Goal: Obtain resource: Download file/media

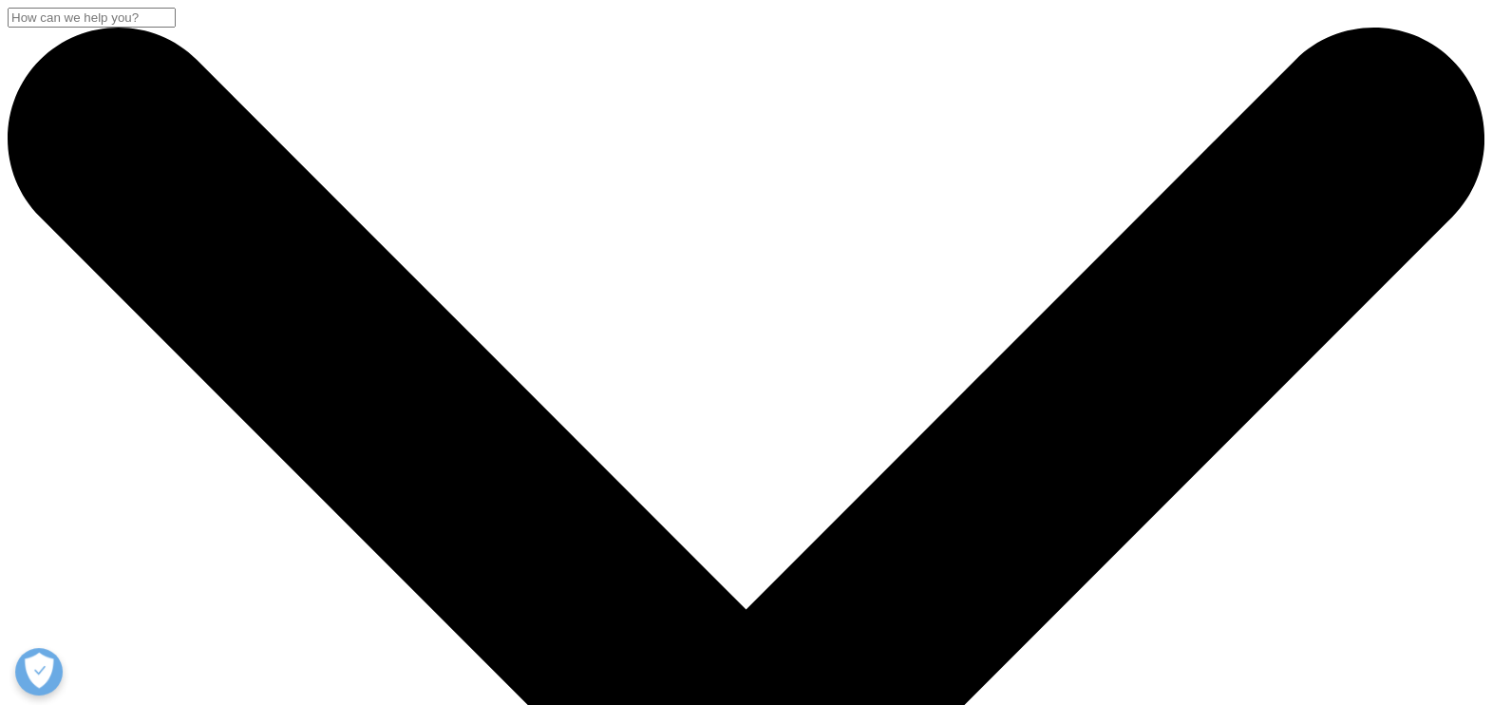
scroll to position [712, 0]
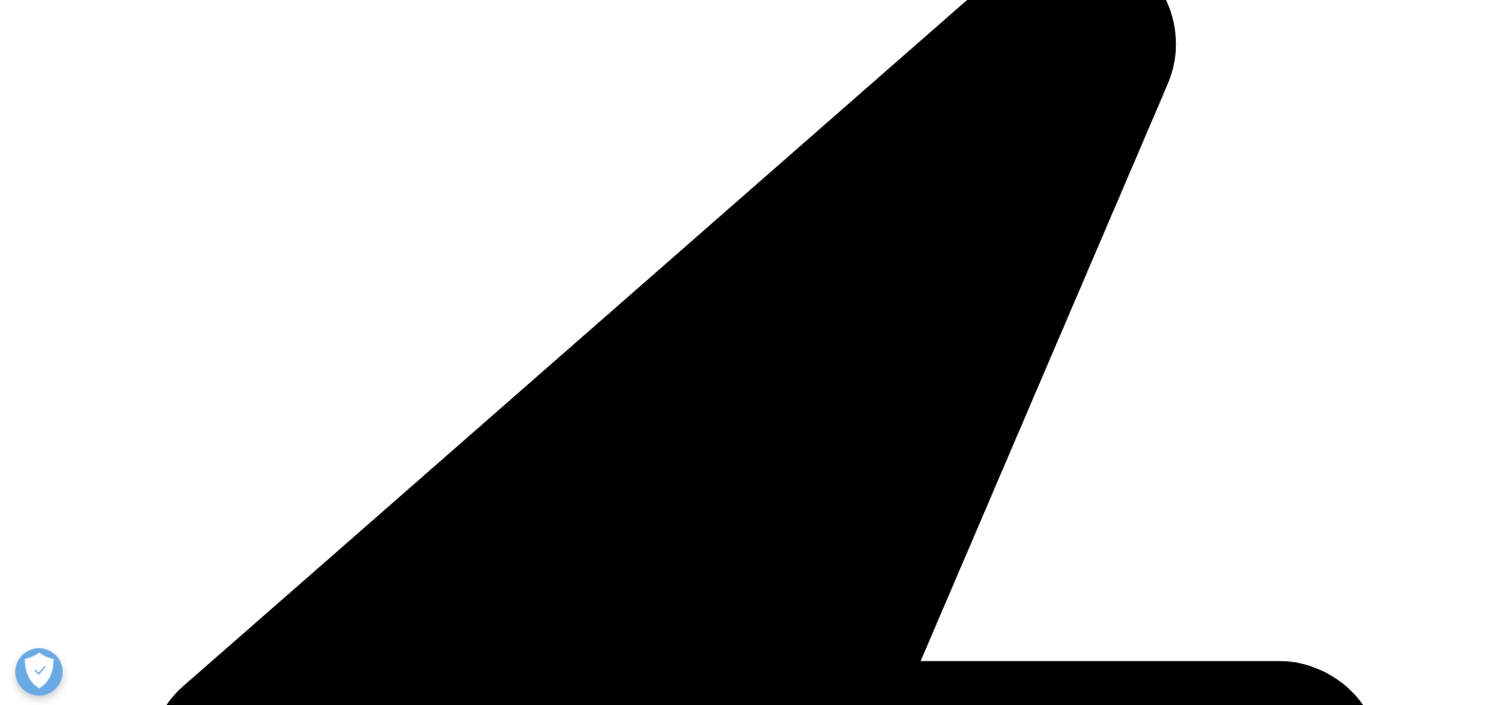
scroll to position [1068, 0]
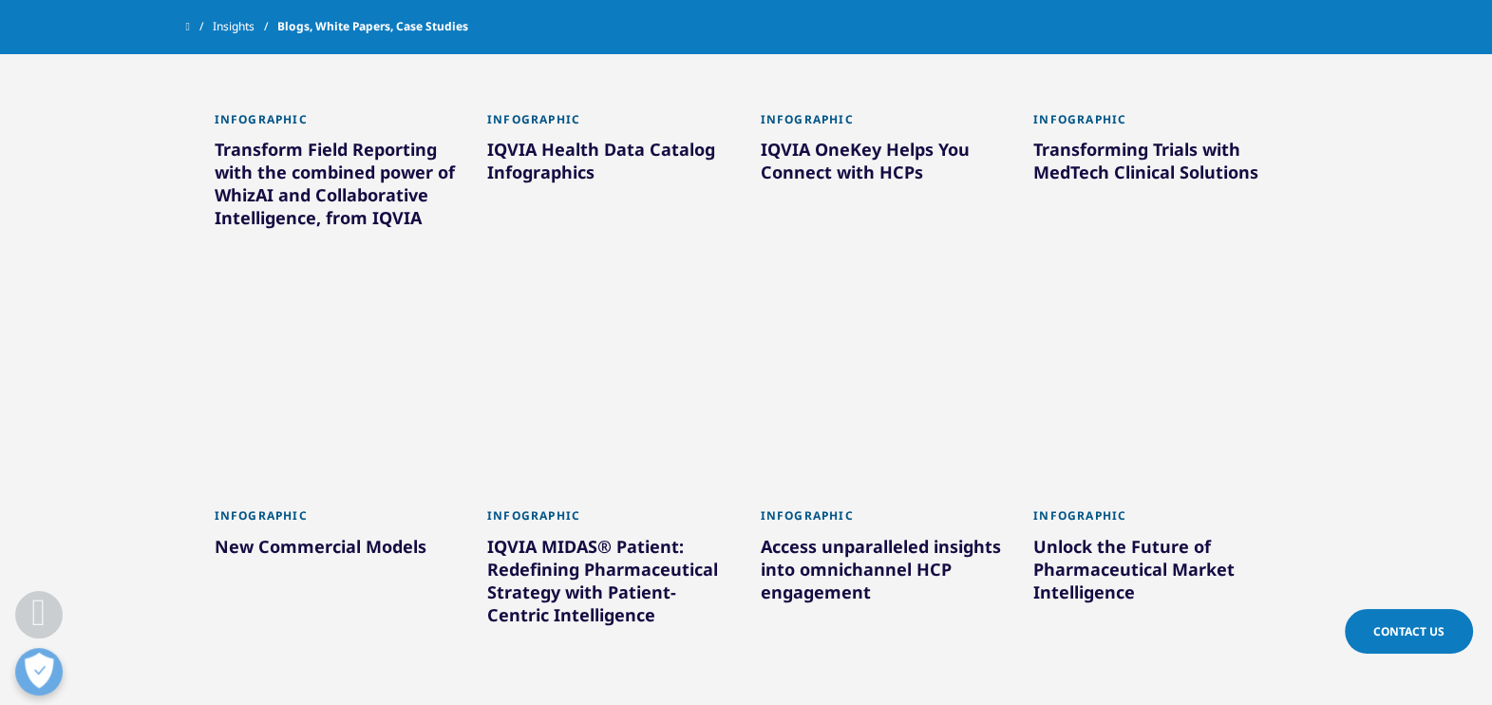
click at [1138, 160] on div "Transforming Trials with MedTech Clinical Solutions" at bounding box center [1155, 164] width 245 height 53
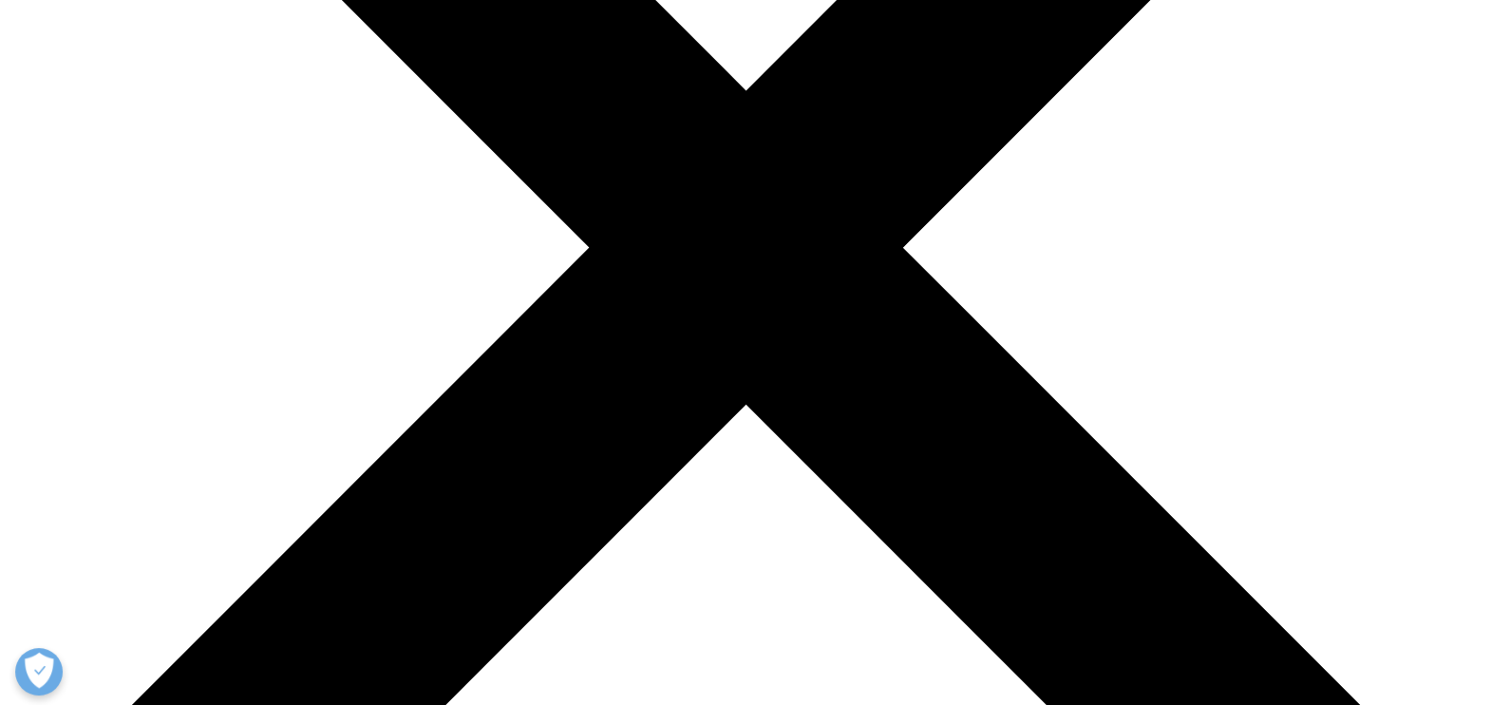
scroll to position [593, 0]
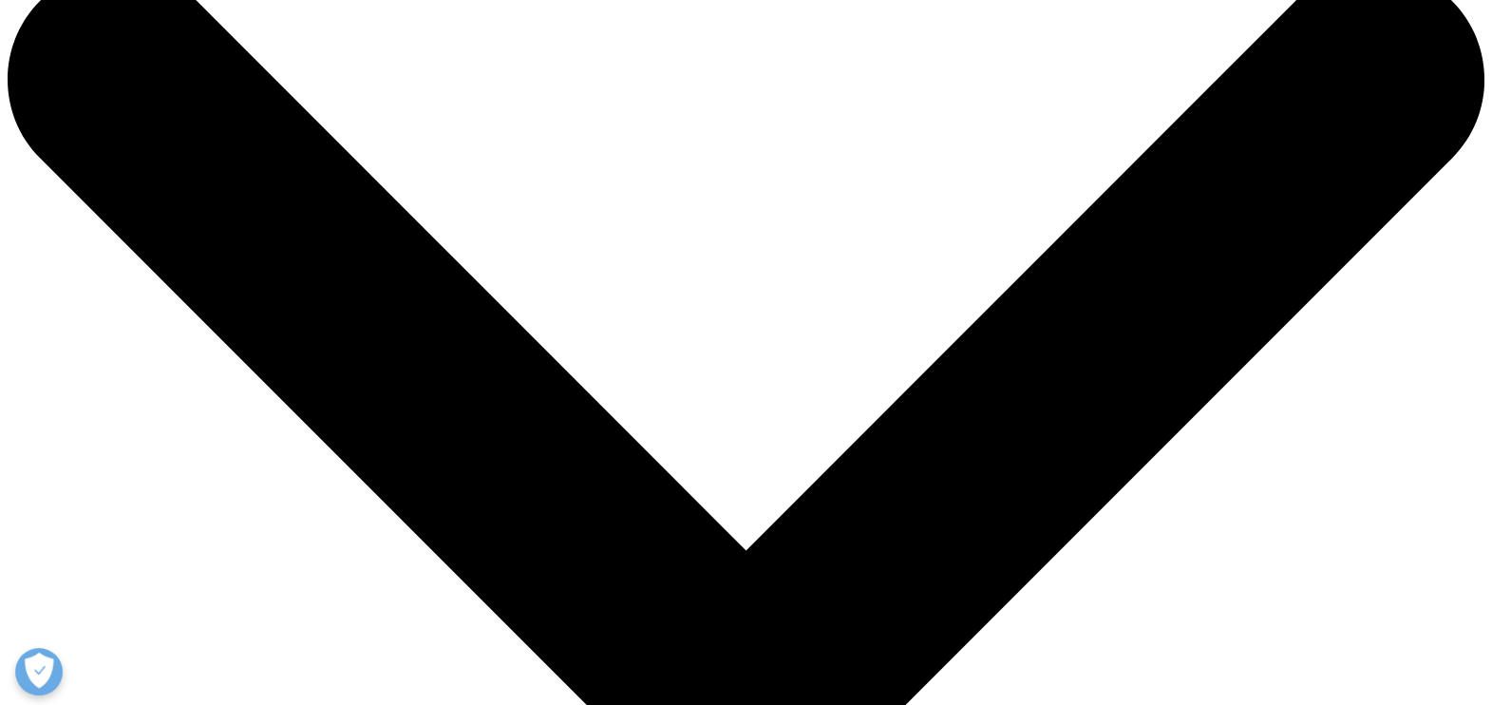
scroll to position [415, 0]
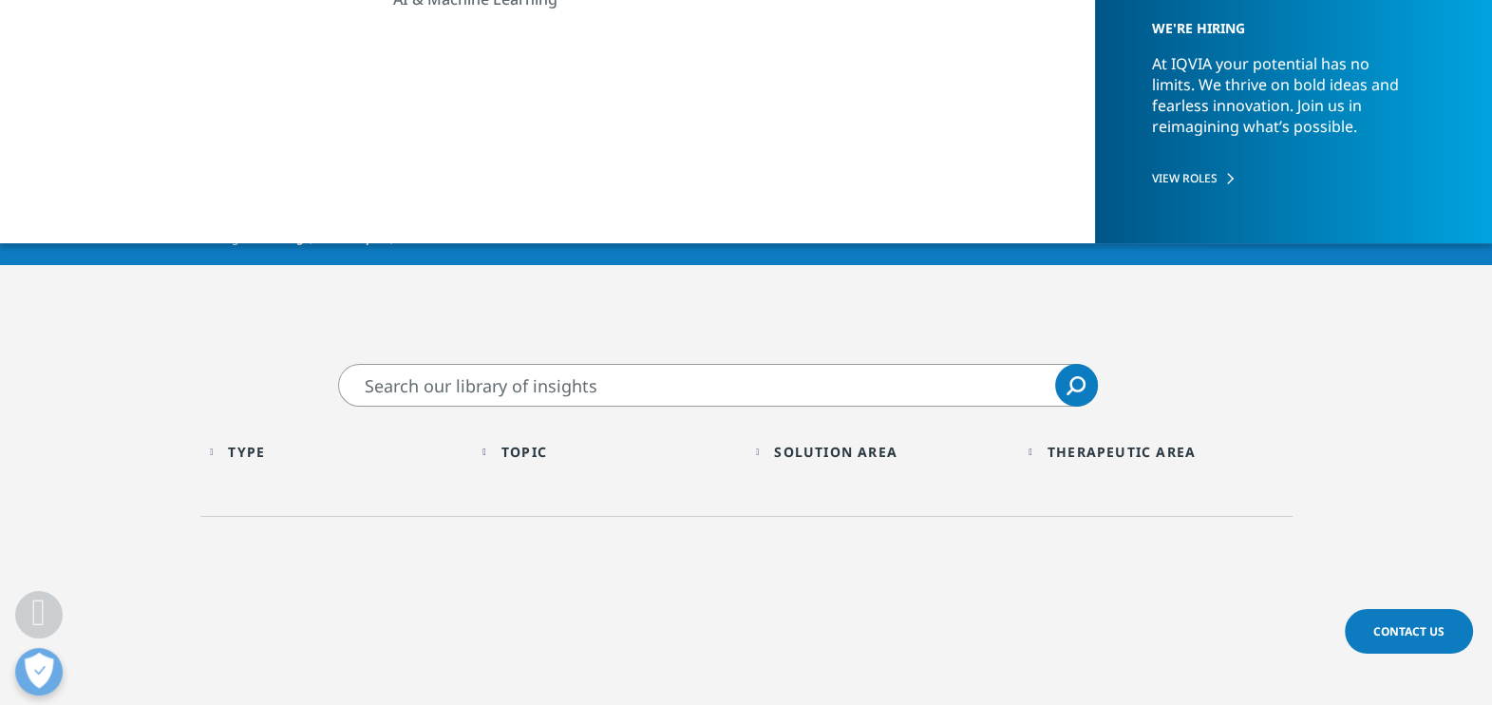
click at [265, 445] on div "Type" at bounding box center [246, 452] width 37 height 18
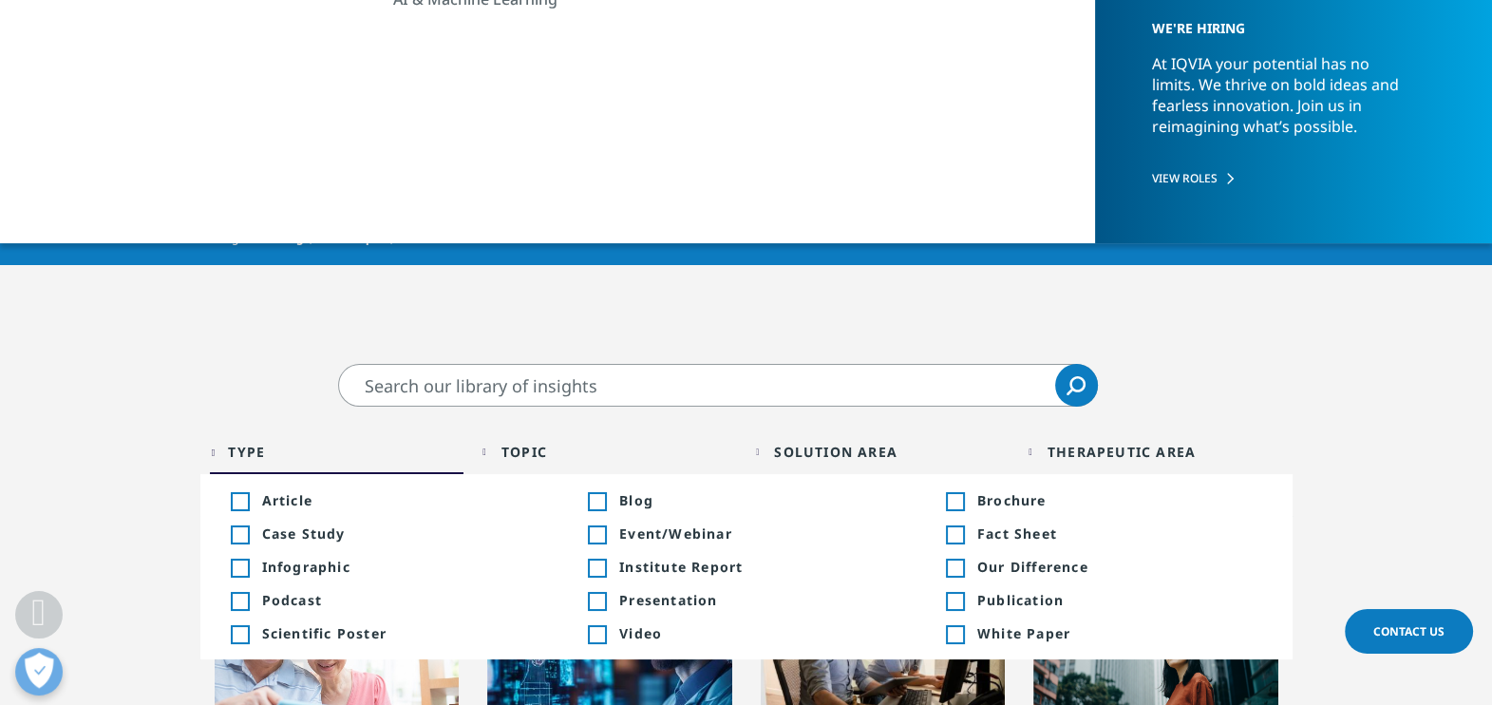
drag, startPoint x: 272, startPoint y: 445, endPoint x: 301, endPoint y: 532, distance: 91.3
click at [301, 532] on span "Case Study" at bounding box center [404, 533] width 285 height 18
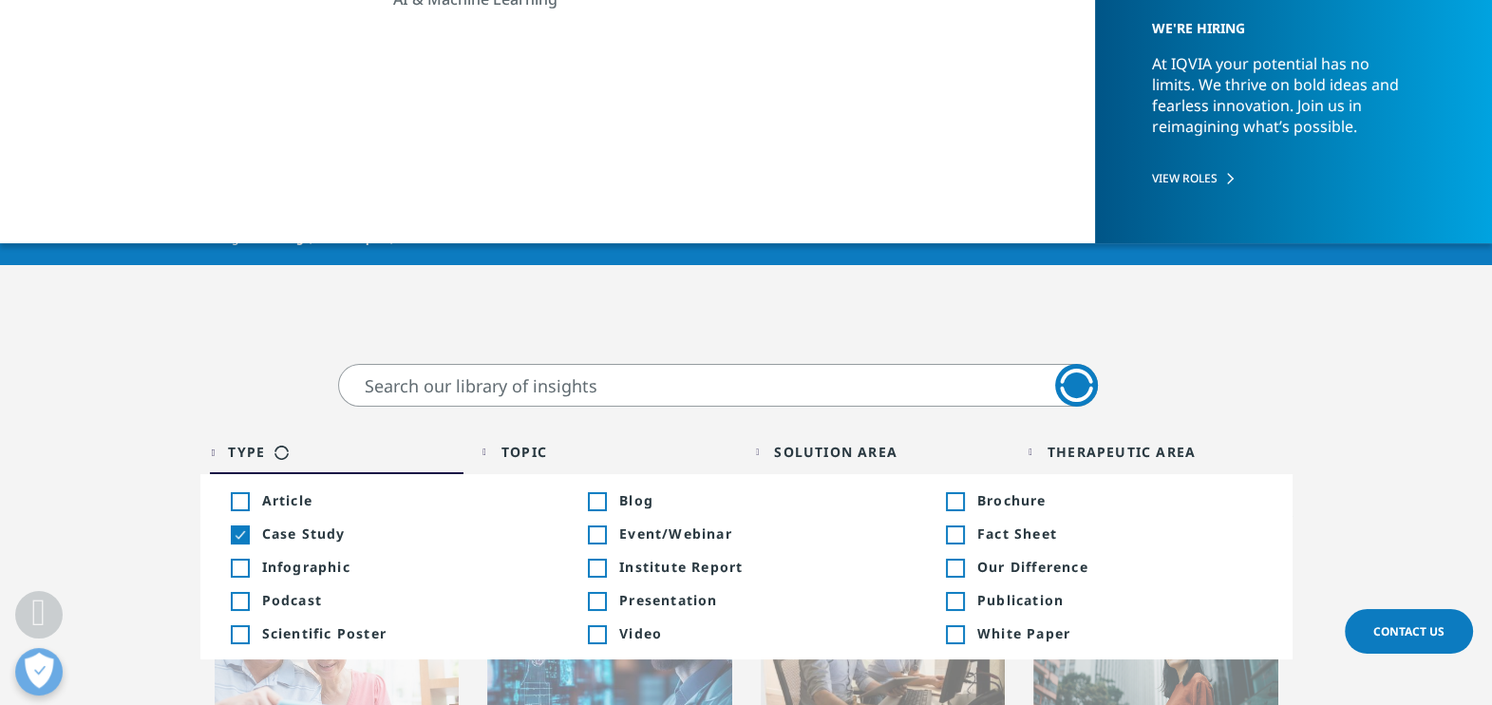
click at [532, 452] on div "Topic" at bounding box center [524, 452] width 46 height 18
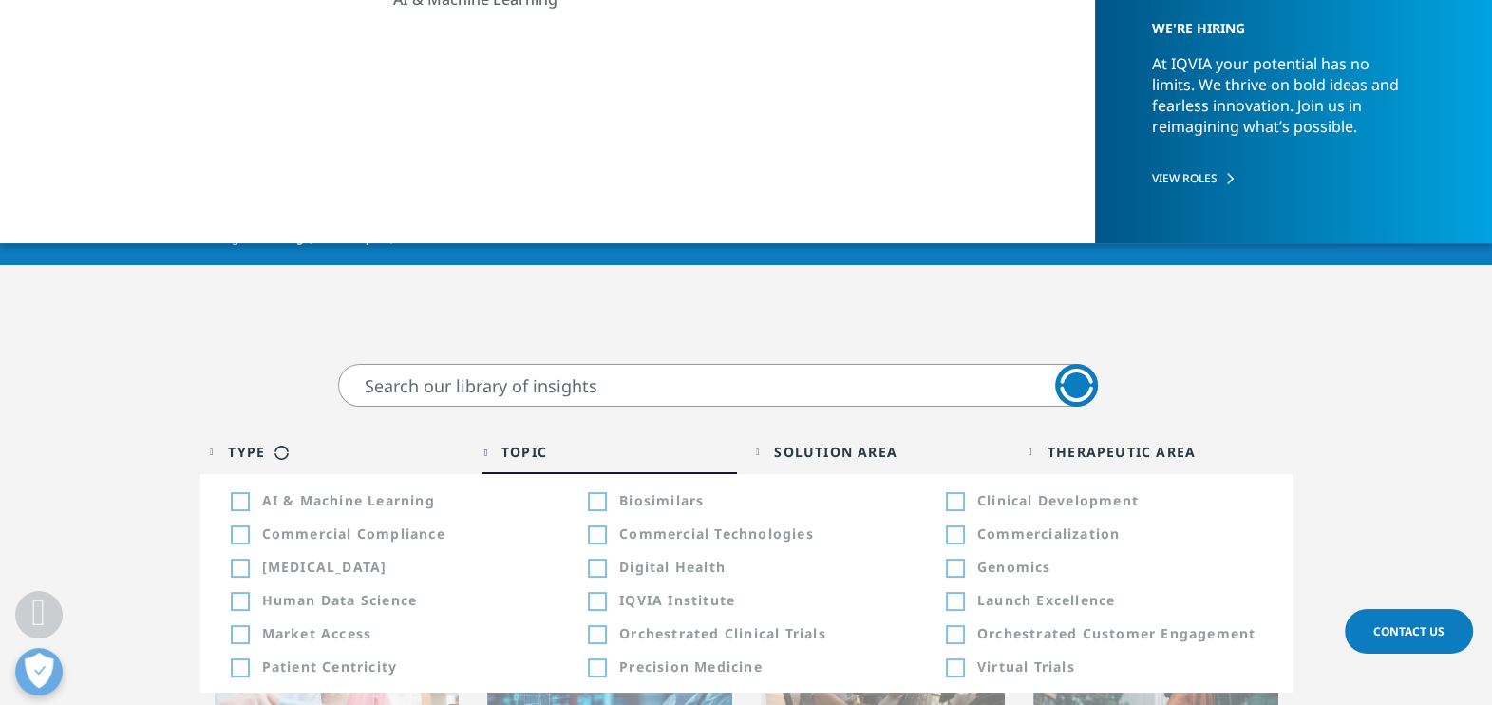
click at [837, 463] on div "Solution Area Loading Clear Or/And Operator" at bounding box center [883, 451] width 254 height 45
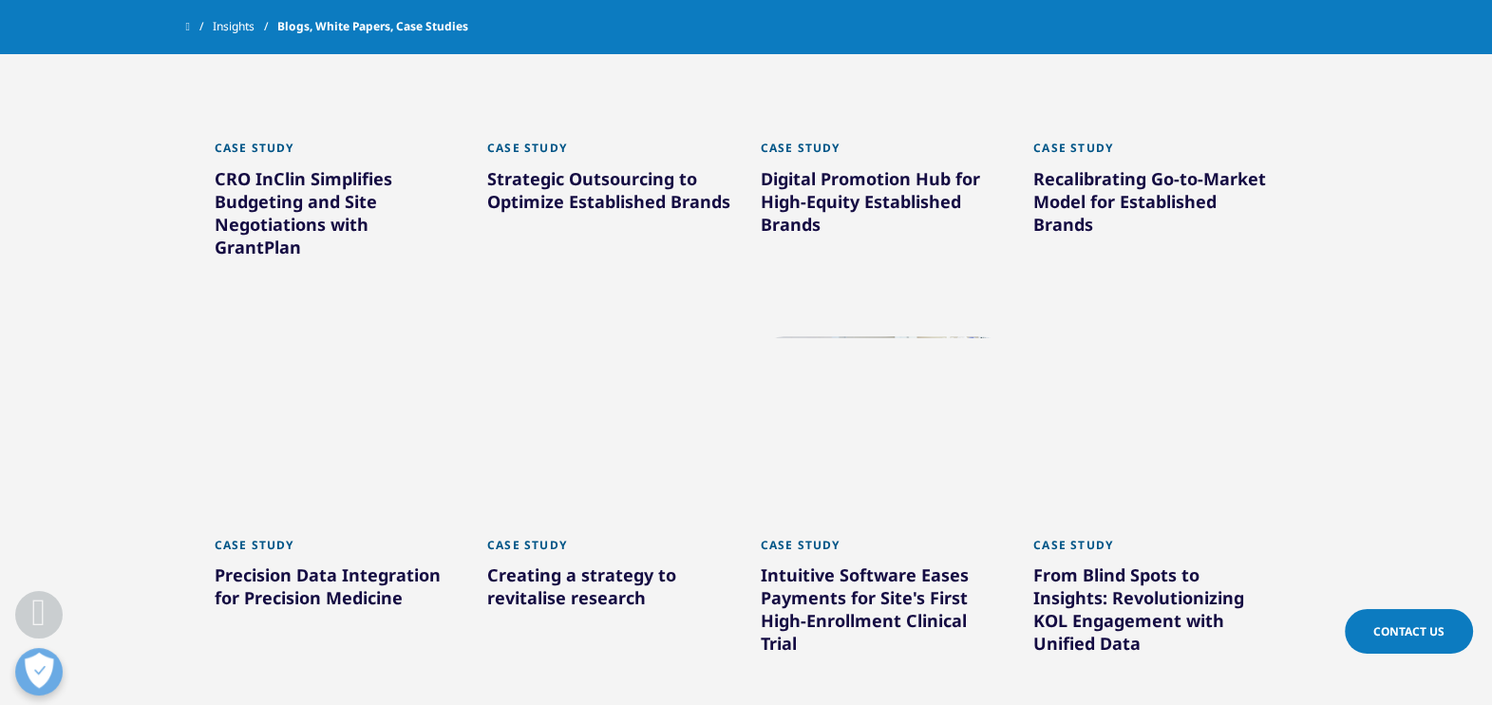
scroll to position [1721, 0]
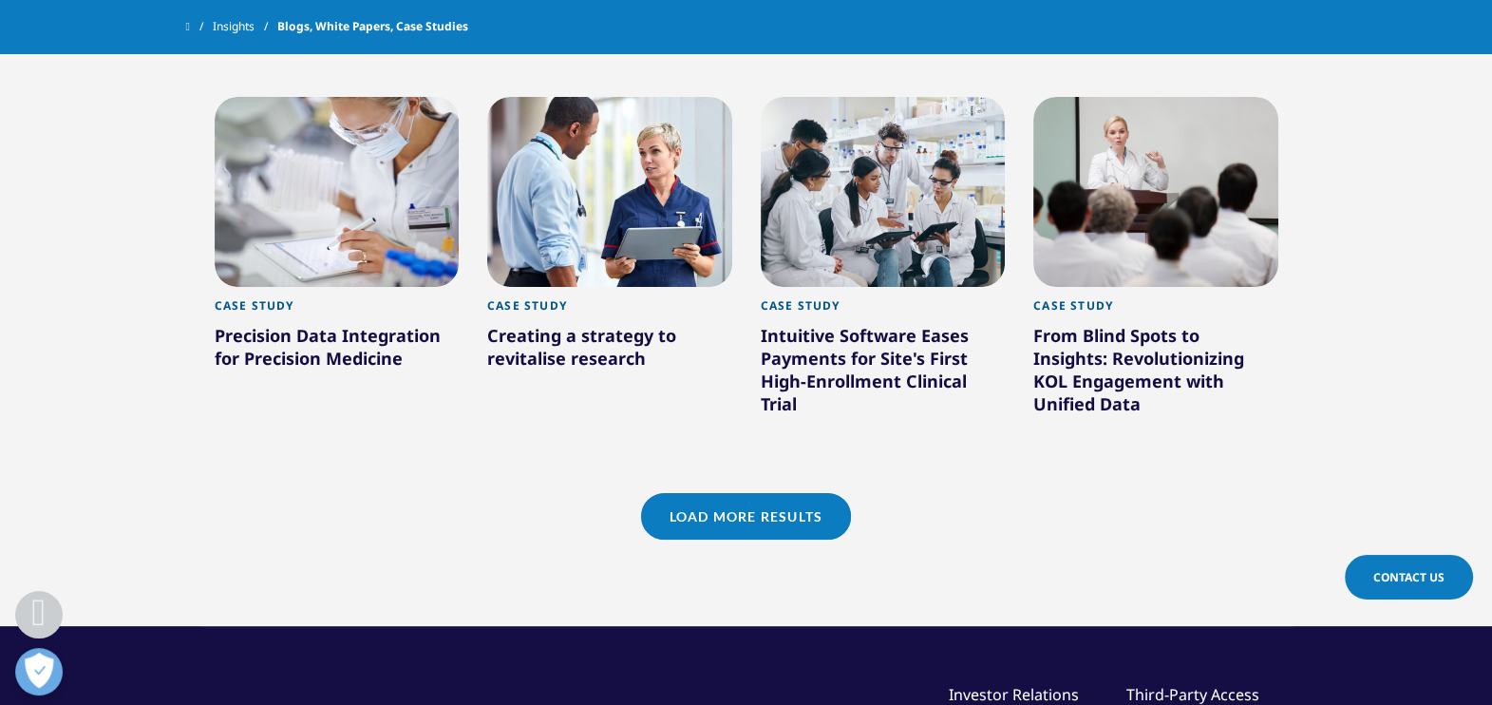
click at [773, 496] on link "Load More Results" at bounding box center [746, 516] width 210 height 47
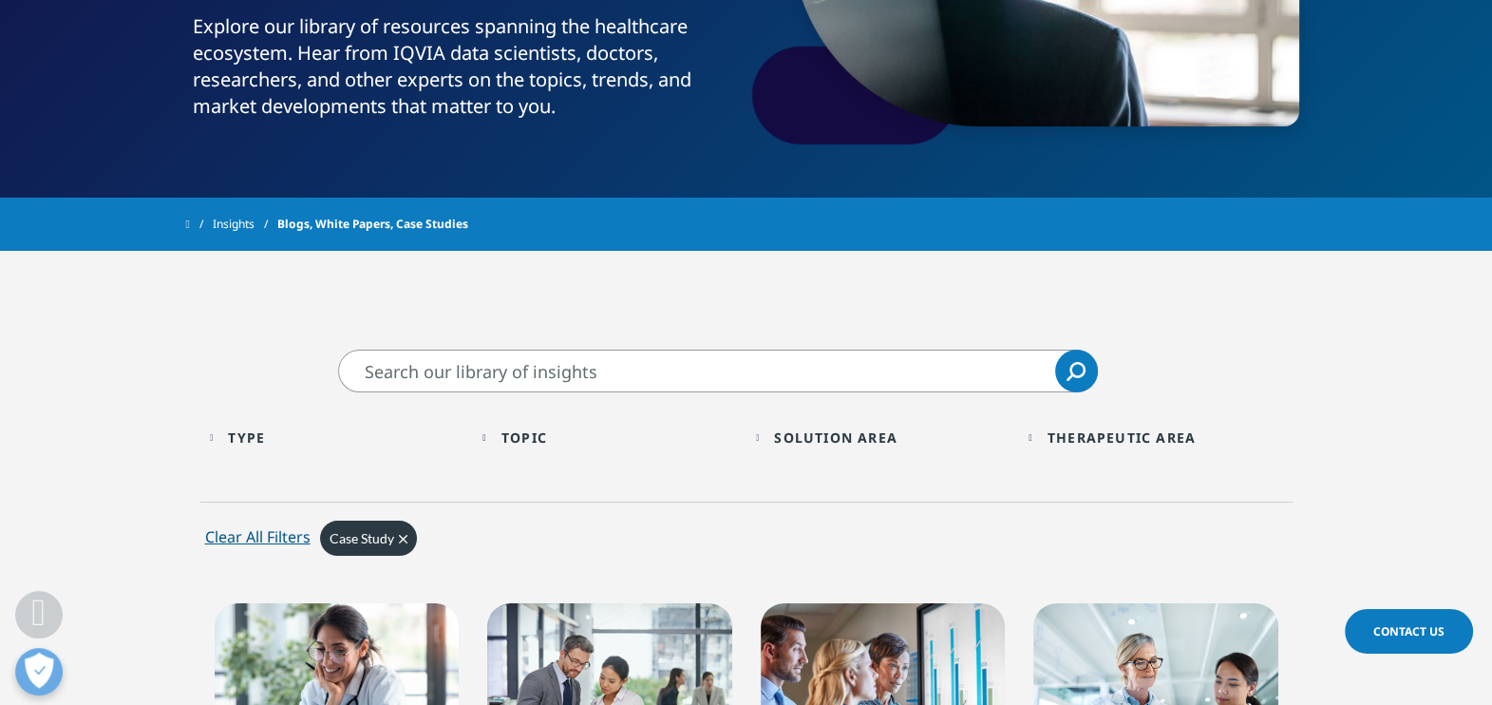
scroll to position [534, 0]
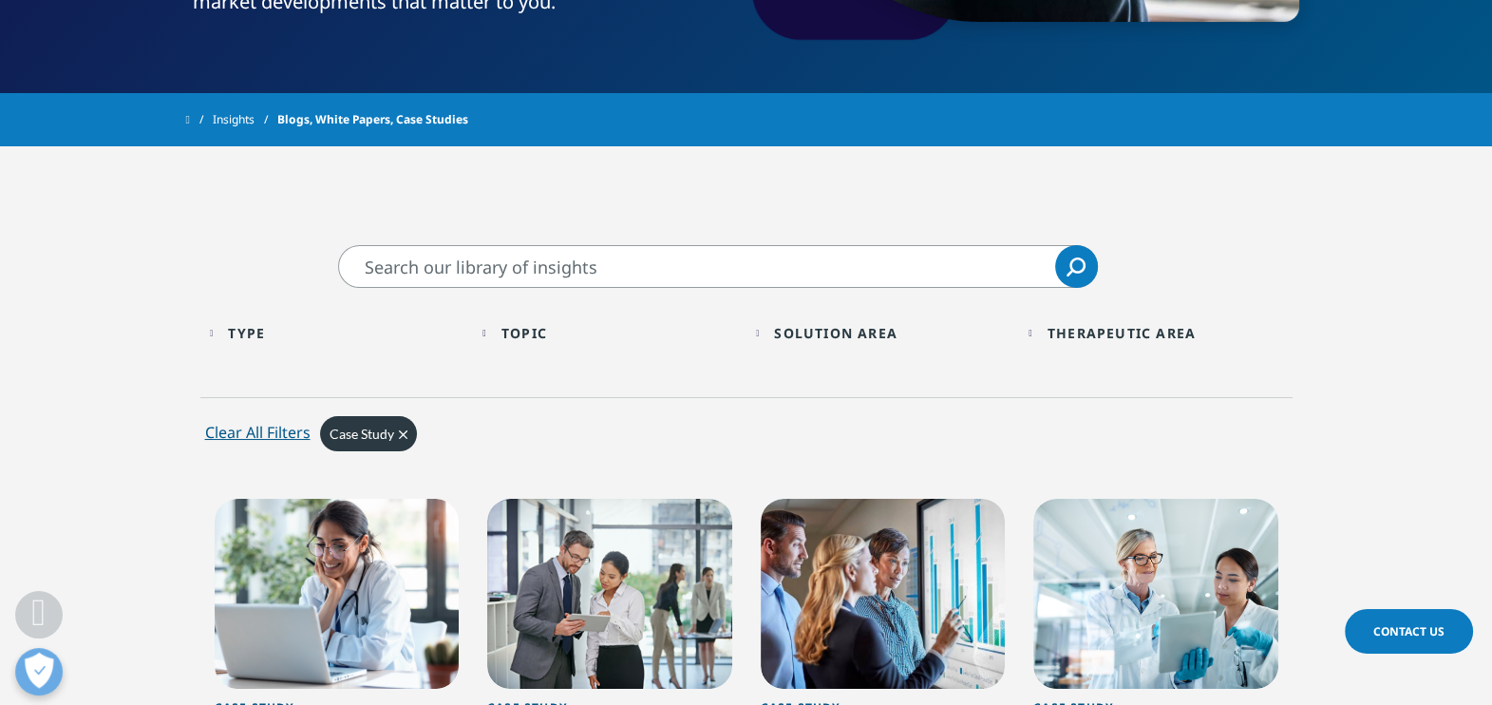
click at [769, 332] on div "Solution Area Loading Clear Or/And Operator" at bounding box center [883, 333] width 254 height 45
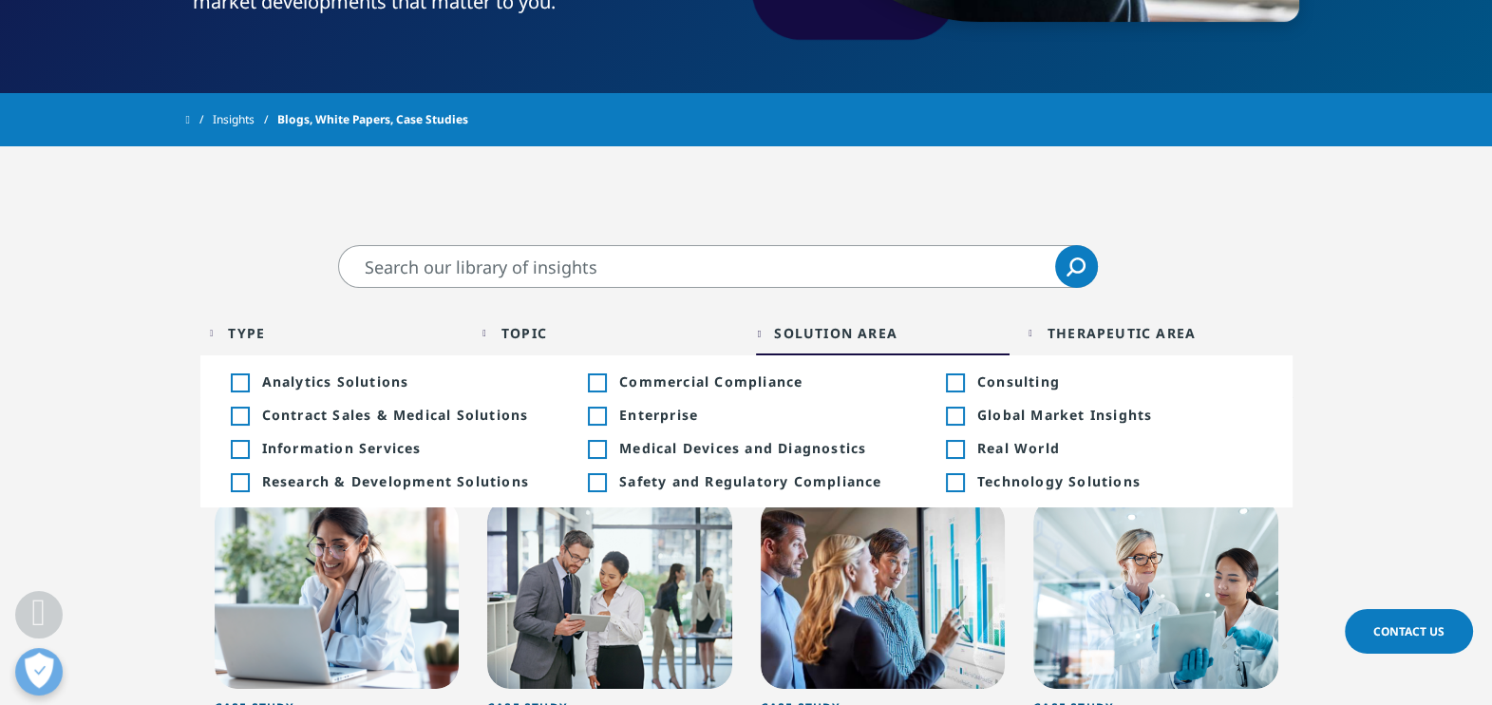
click at [347, 478] on span "Research & Development Solutions" at bounding box center [404, 481] width 285 height 18
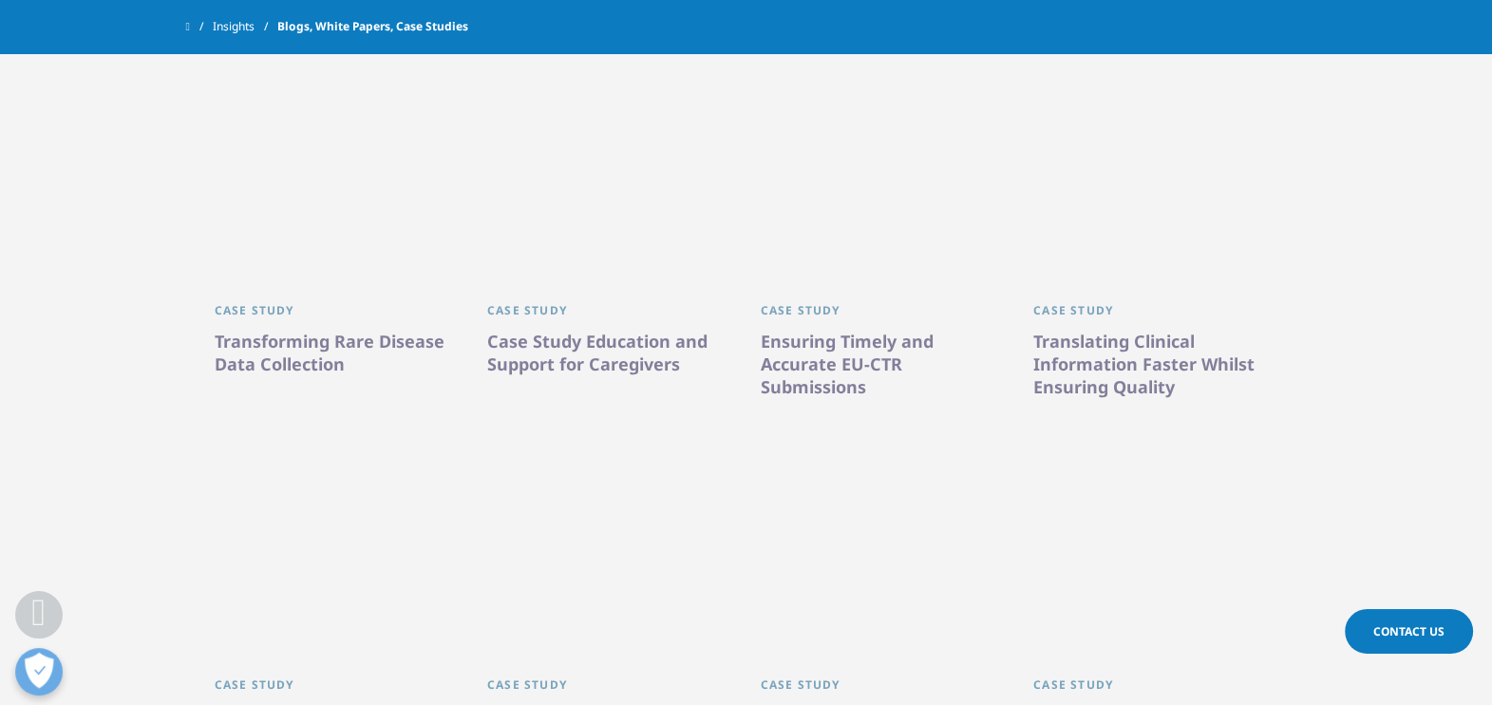
scroll to position [2789, 0]
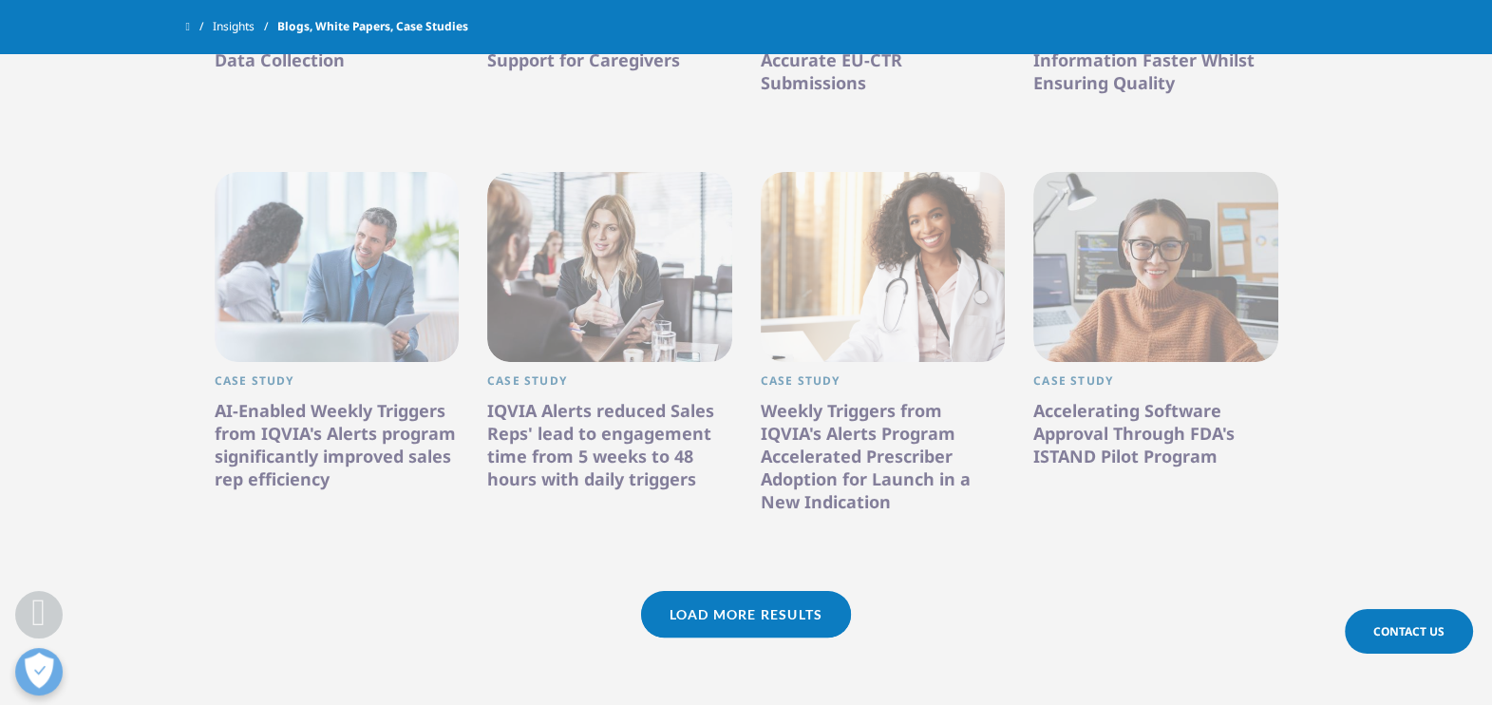
click at [787, 591] on link "Load More Results" at bounding box center [746, 614] width 210 height 47
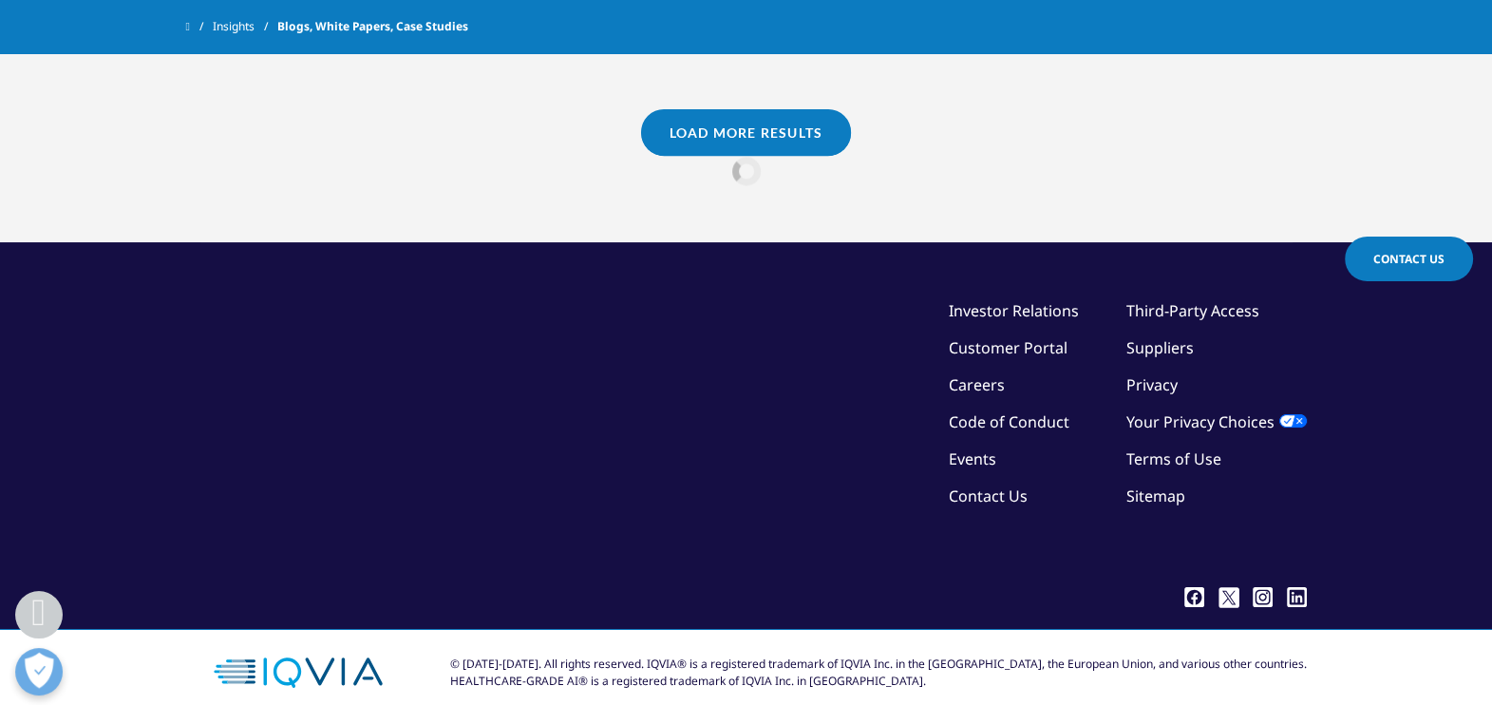
scroll to position [2440, 0]
